Goal: Transaction & Acquisition: Purchase product/service

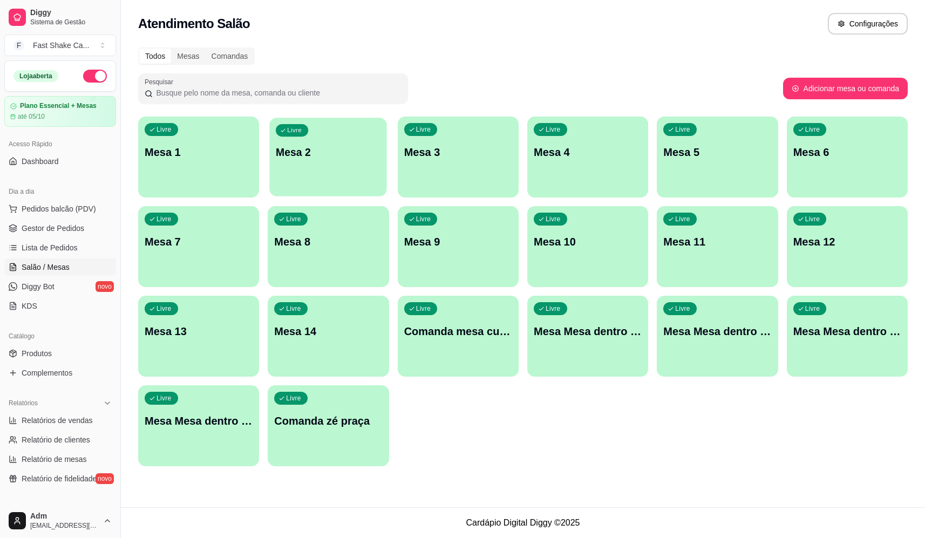
click at [334, 140] on div "Livre Mesa 2" at bounding box center [329, 151] width 118 height 66
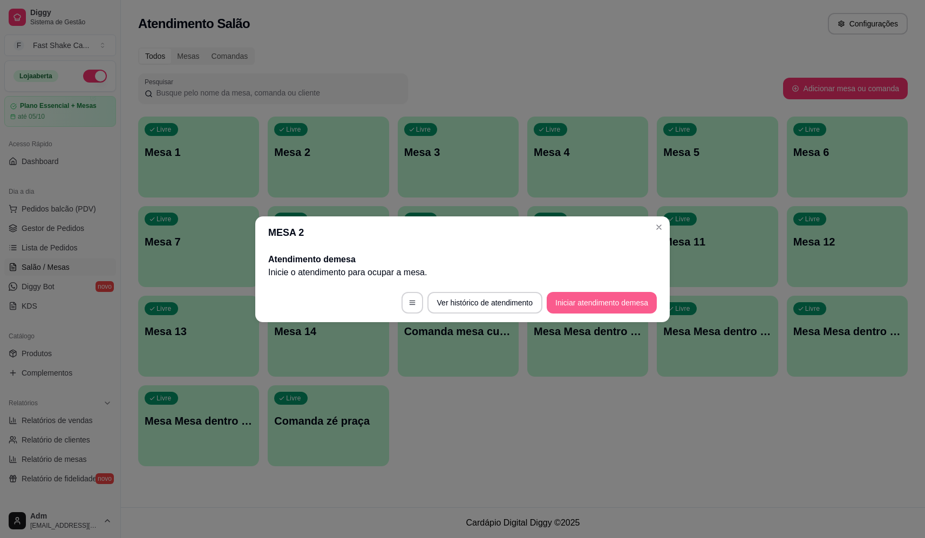
click at [586, 304] on button "Iniciar atendimento de mesa" at bounding box center [601, 303] width 110 height 22
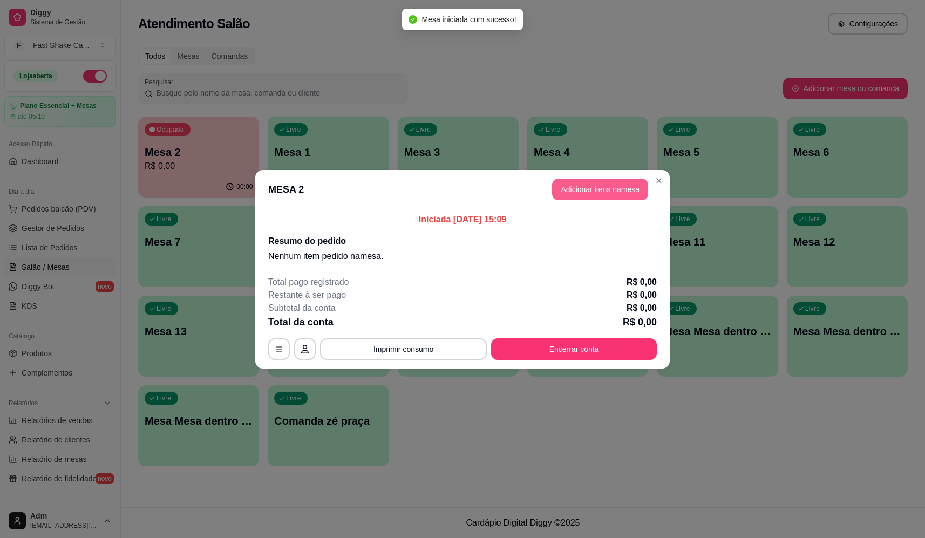
click at [555, 187] on button "Adicionar itens na mesa" at bounding box center [600, 190] width 96 height 22
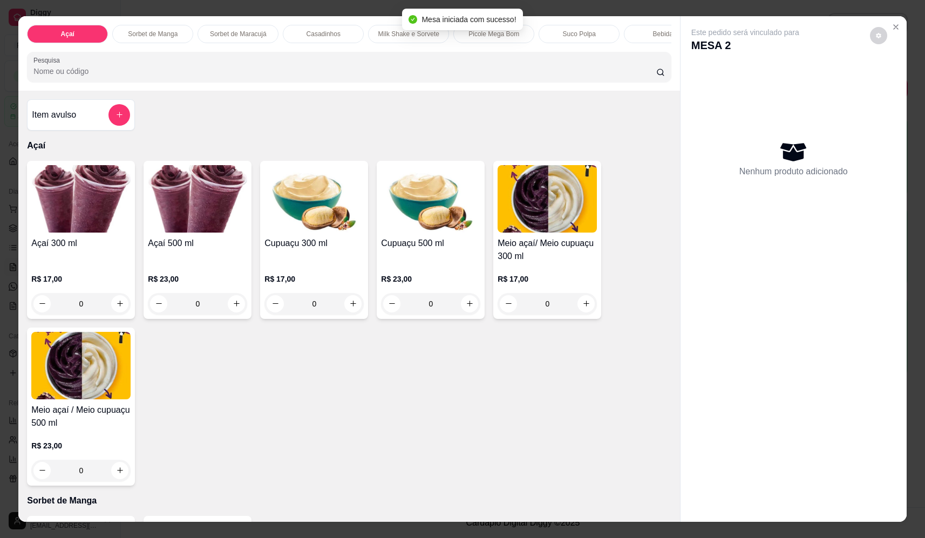
click at [289, 77] on input "Pesquisa" at bounding box center [344, 71] width 623 height 11
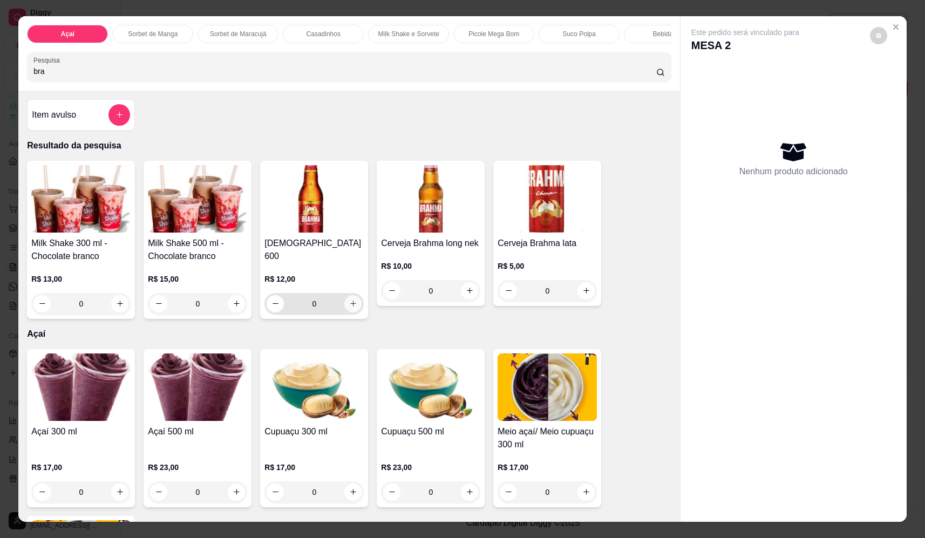
type input "bra"
click at [349, 303] on button "increase-product-quantity" at bounding box center [352, 303] width 17 height 17
type input "1"
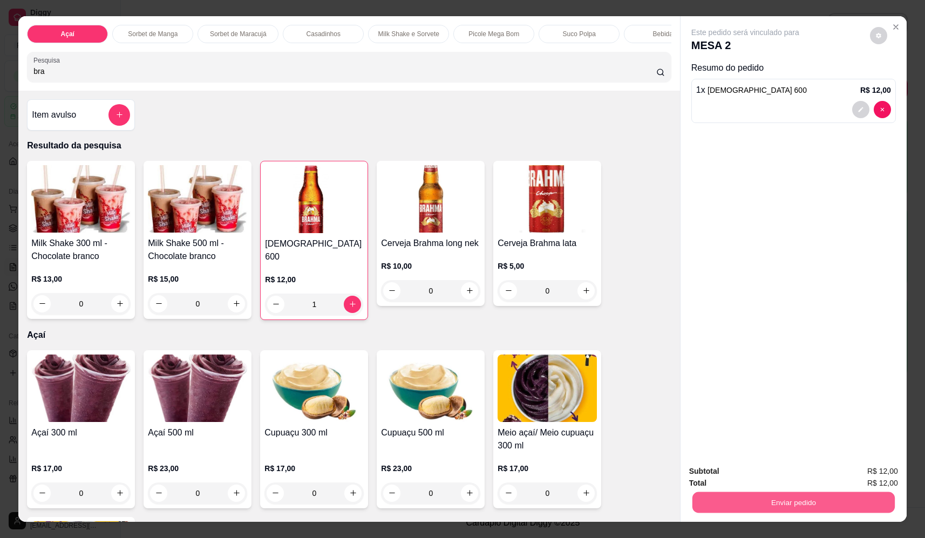
click at [785, 499] on button "Enviar pedido" at bounding box center [793, 502] width 202 height 21
click at [763, 474] on button "Não registrar e enviar pedido" at bounding box center [757, 476] width 109 height 20
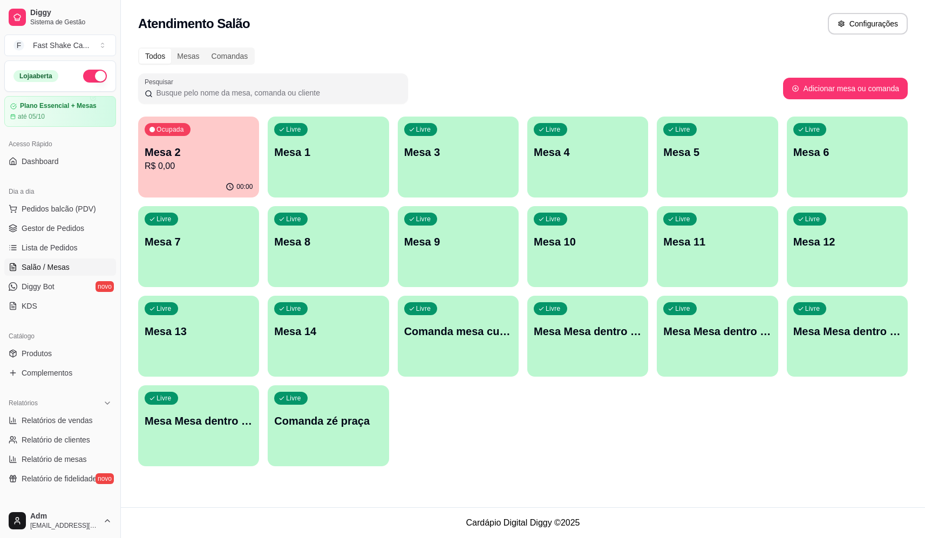
click at [546, 450] on div "Ocupada Mesa 2 R$ 0,00 00:00 Livre Mesa 1 Livre Mesa 3 Livre Mesa 4 Livre Mesa …" at bounding box center [522, 292] width 769 height 350
